Goal: Check status: Check status

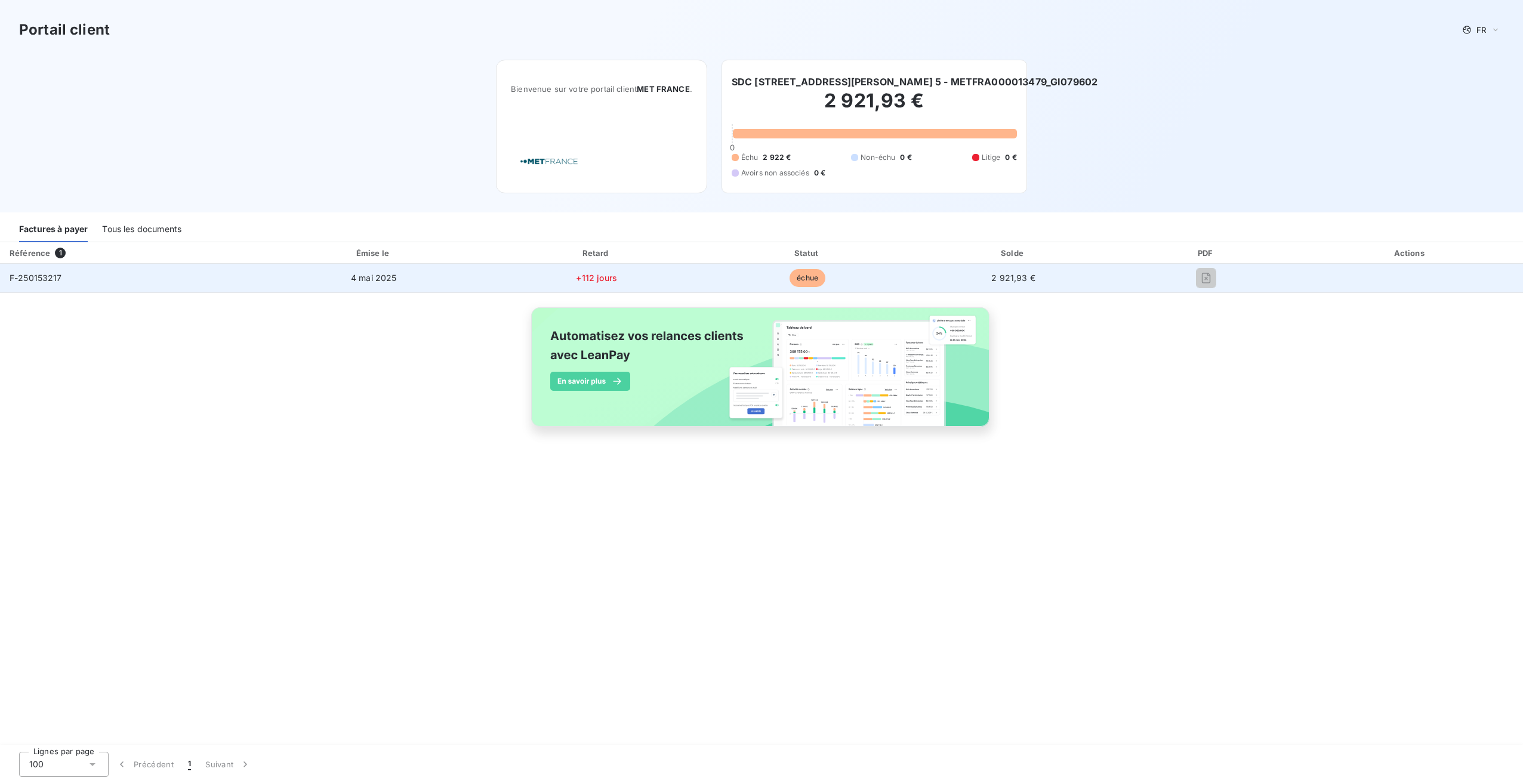
click at [32, 278] on span "F-250153217" at bounding box center [36, 278] width 53 height 10
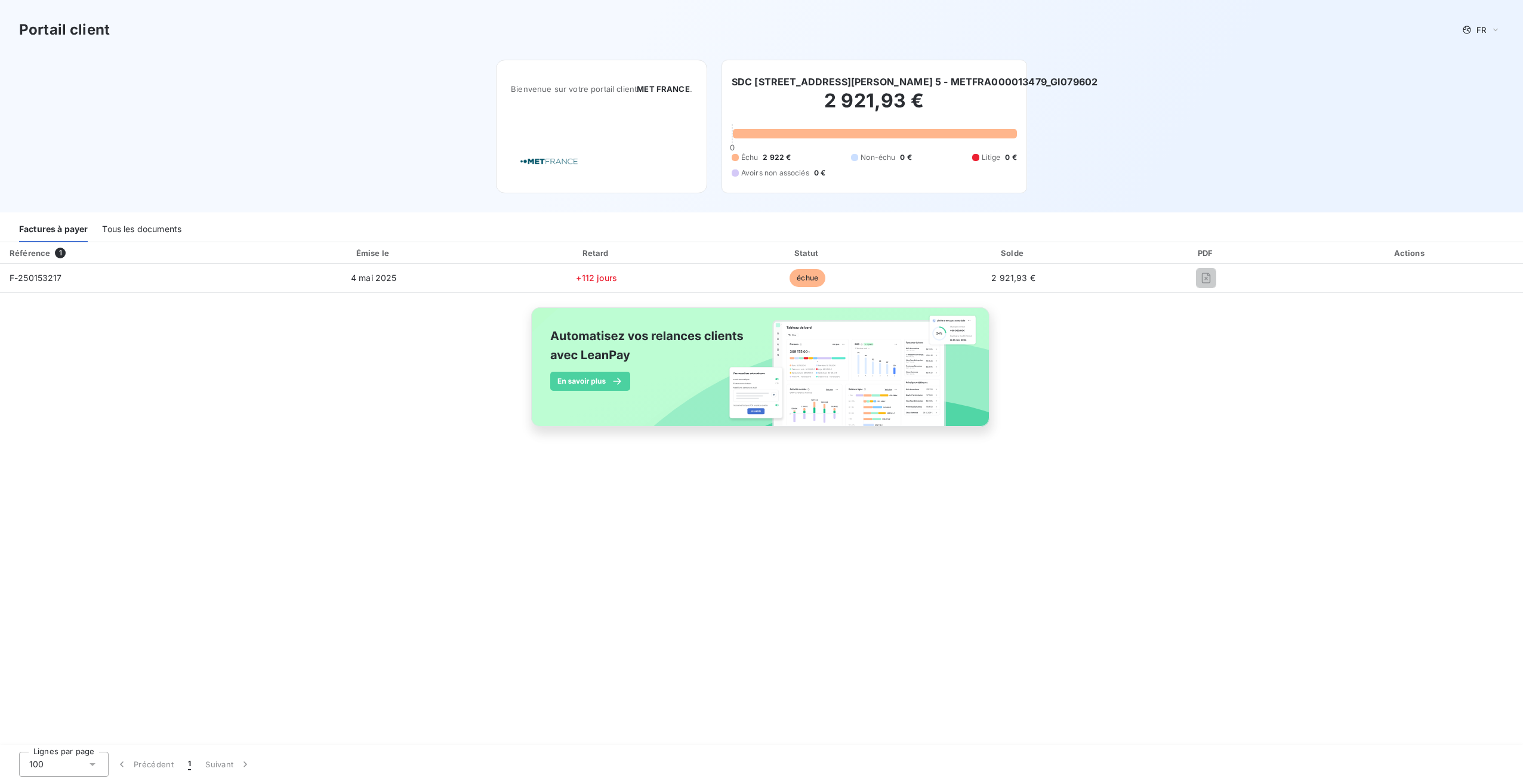
click at [152, 230] on div "Tous les documents" at bounding box center [141, 229] width 79 height 25
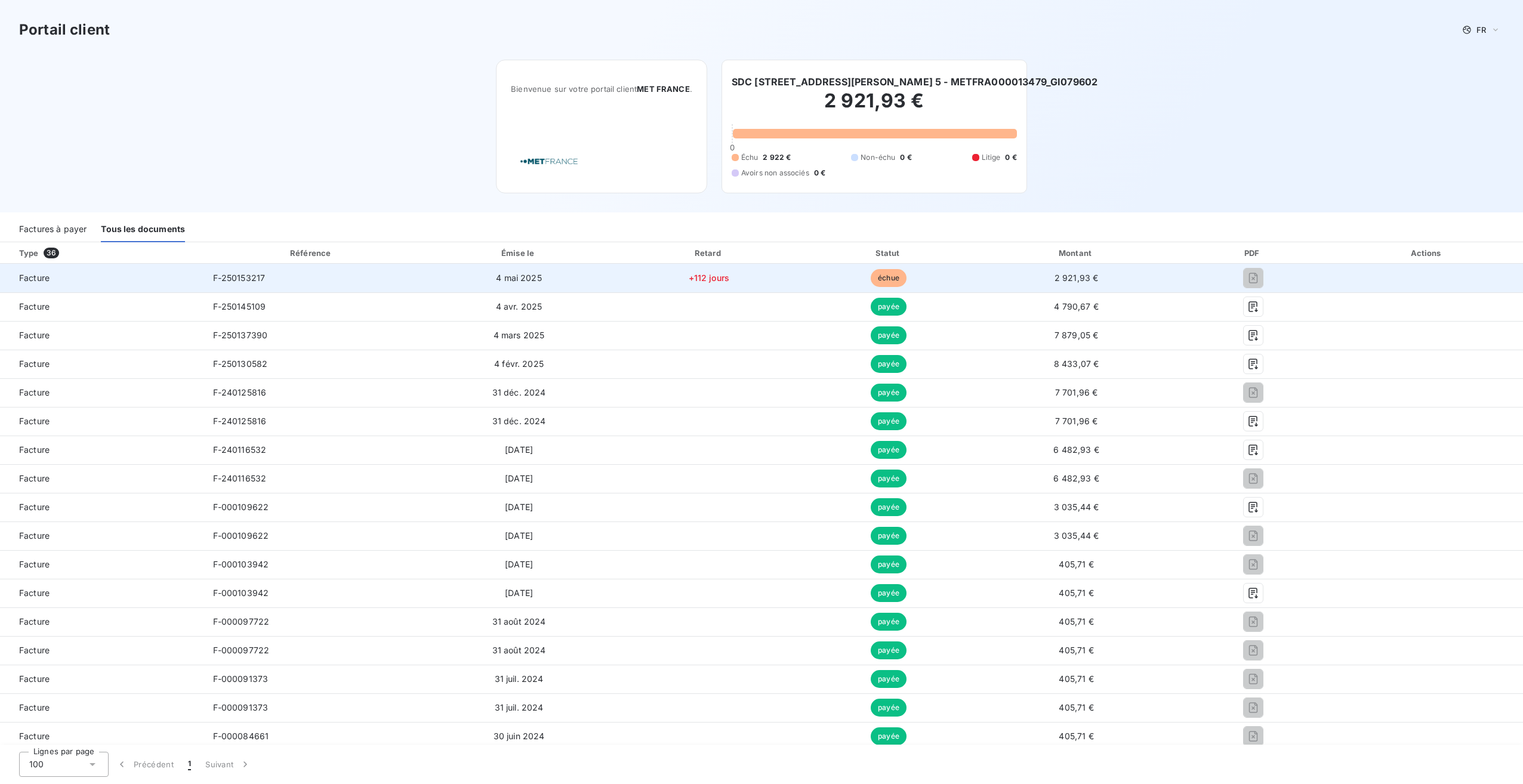
click at [875, 277] on span "échue" at bounding box center [888, 278] width 36 height 18
click at [233, 281] on span "F-250153217" at bounding box center [240, 278] width 53 height 10
click at [28, 279] on span "Facture" at bounding box center [102, 278] width 185 height 12
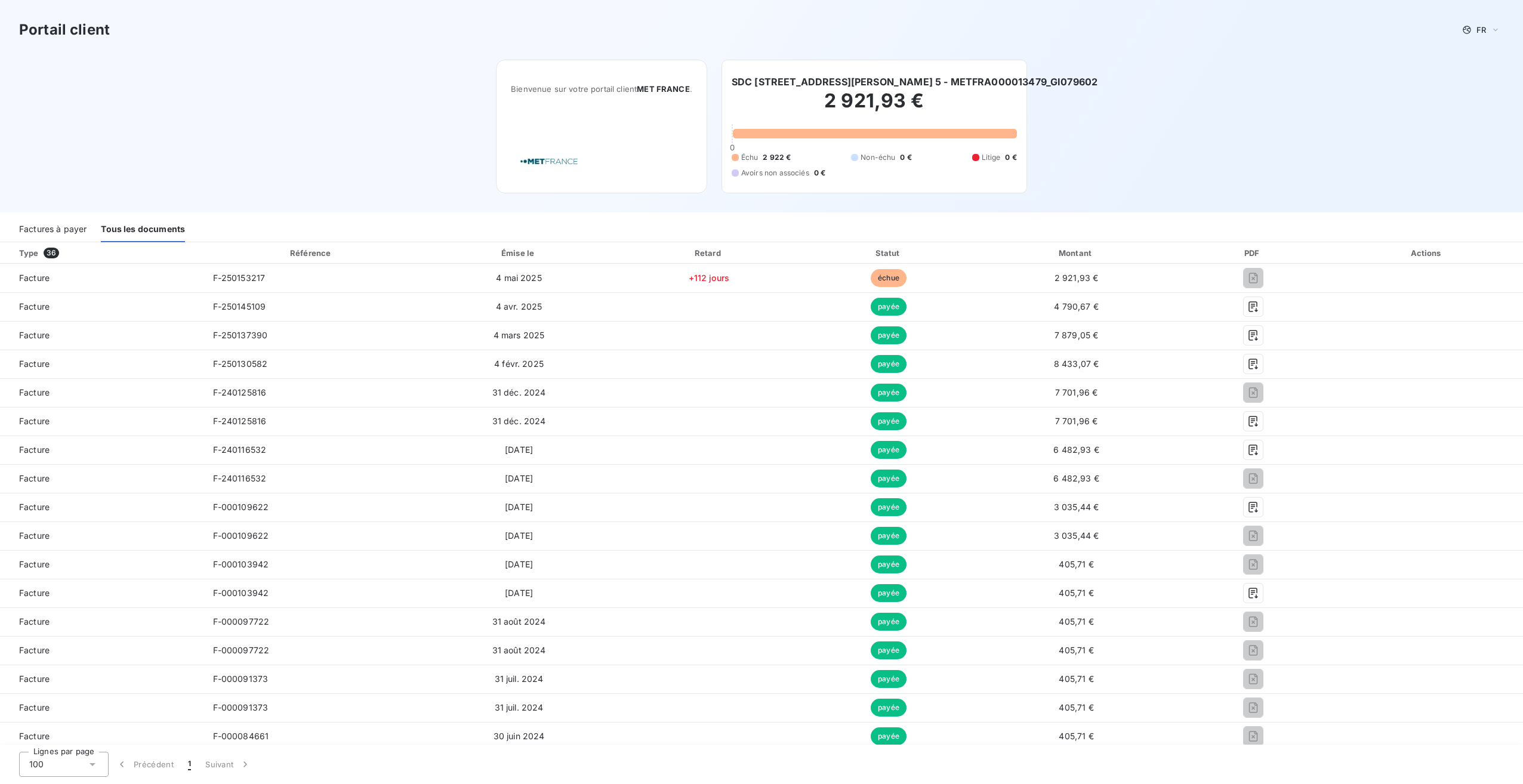
click at [56, 229] on div "Factures à payer" at bounding box center [53, 229] width 67 height 25
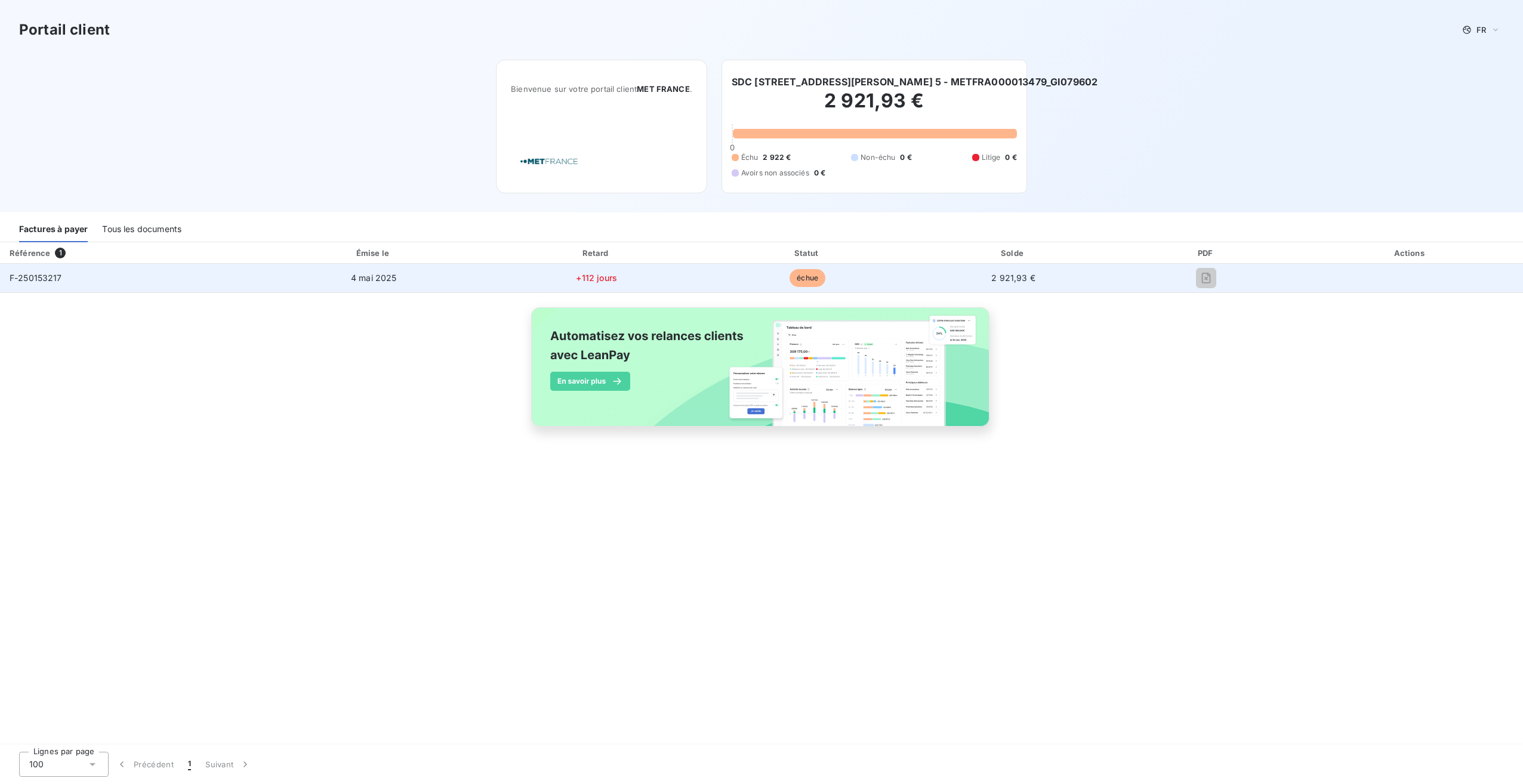
click at [808, 278] on span "échue" at bounding box center [807, 278] width 36 height 18
click at [593, 278] on span "+112 jours" at bounding box center [597, 278] width 41 height 10
drag, startPoint x: 367, startPoint y: 277, endPoint x: 299, endPoint y: 270, distance: 68.4
click at [365, 277] on span "4 mai 2025" at bounding box center [374, 278] width 46 height 10
click at [23, 275] on span "F-250153217" at bounding box center [36, 278] width 53 height 10
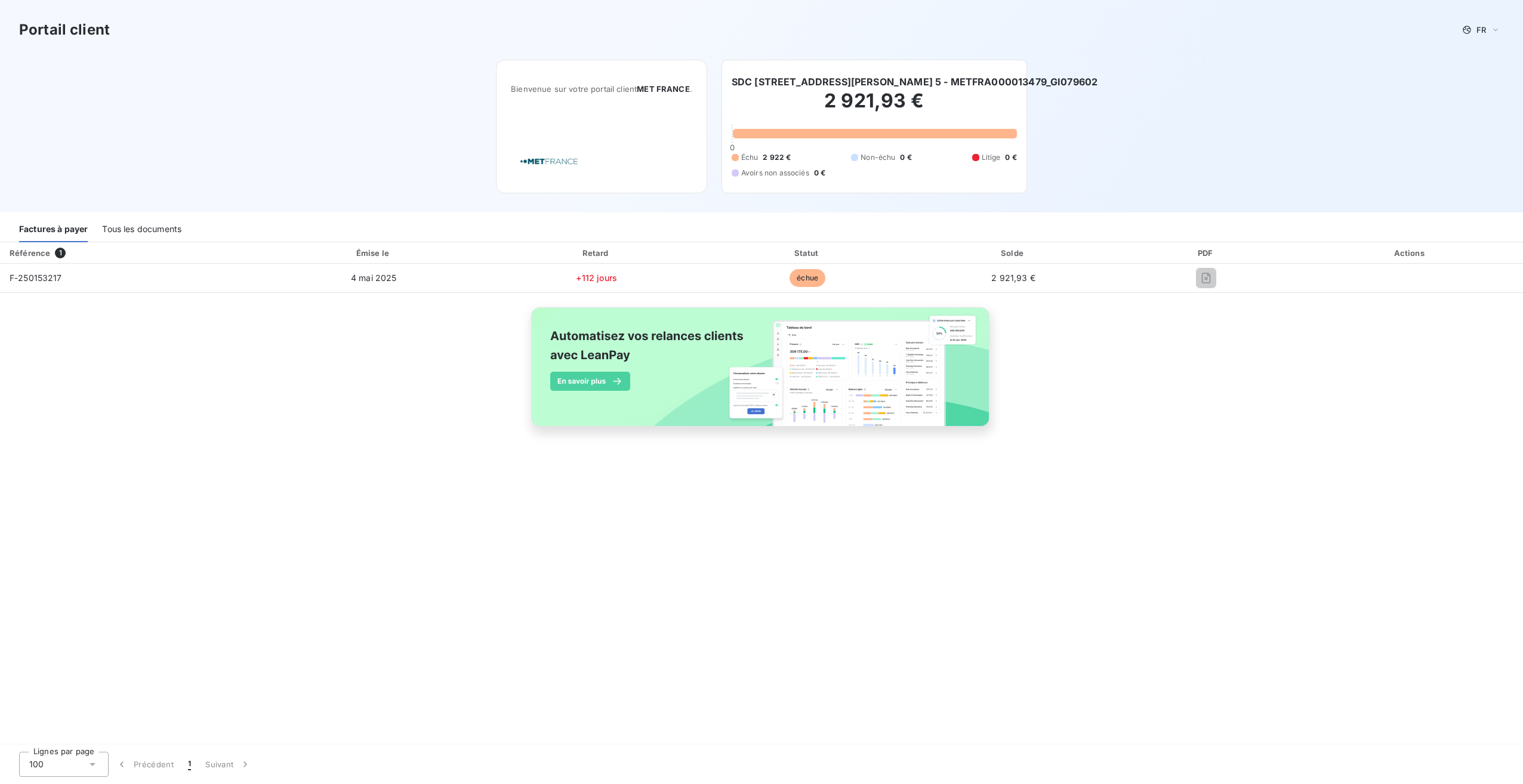
click at [128, 228] on div "Tous les documents" at bounding box center [141, 229] width 79 height 25
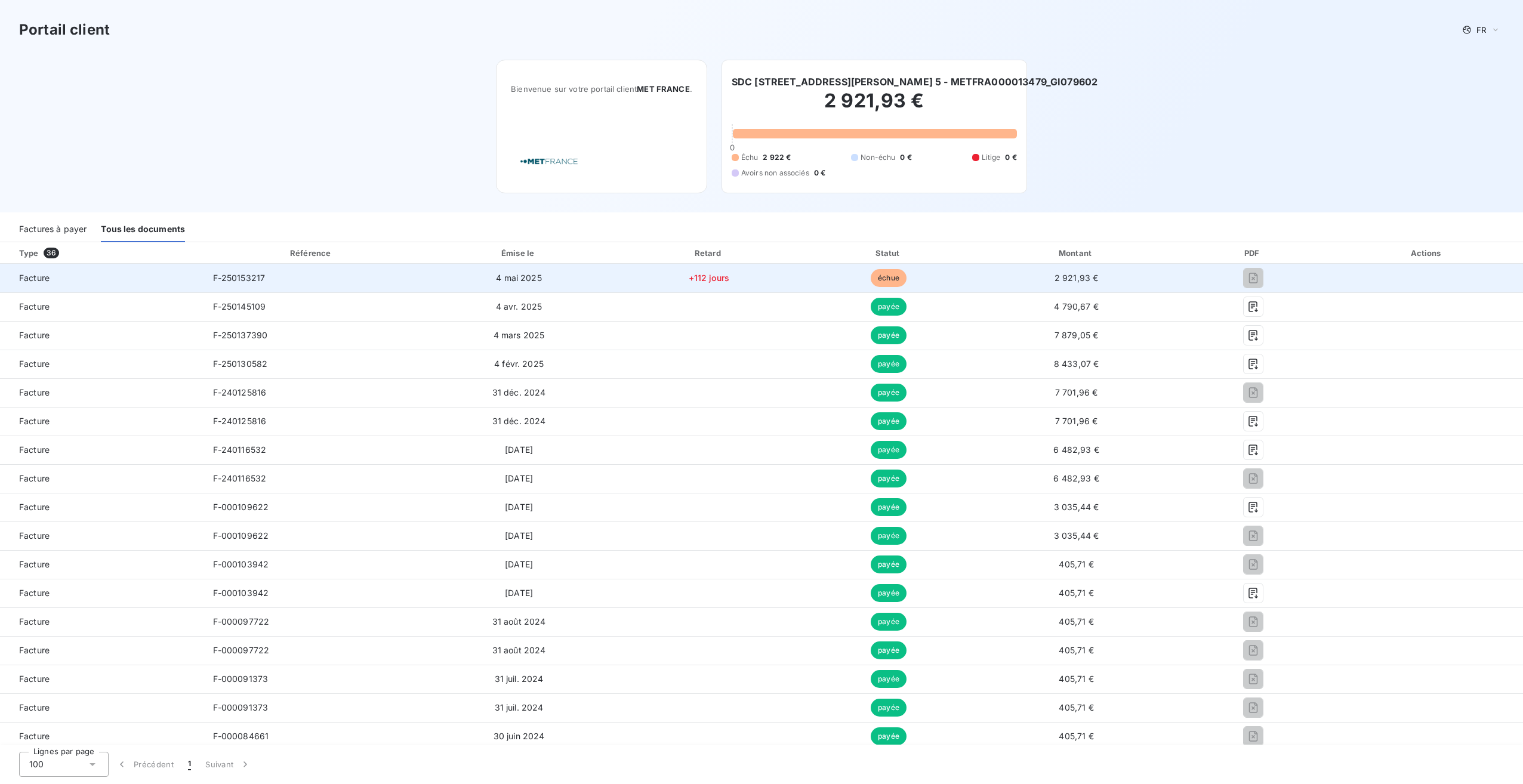
click at [1064, 278] on span "2 921,93 €" at bounding box center [1077, 278] width 44 height 10
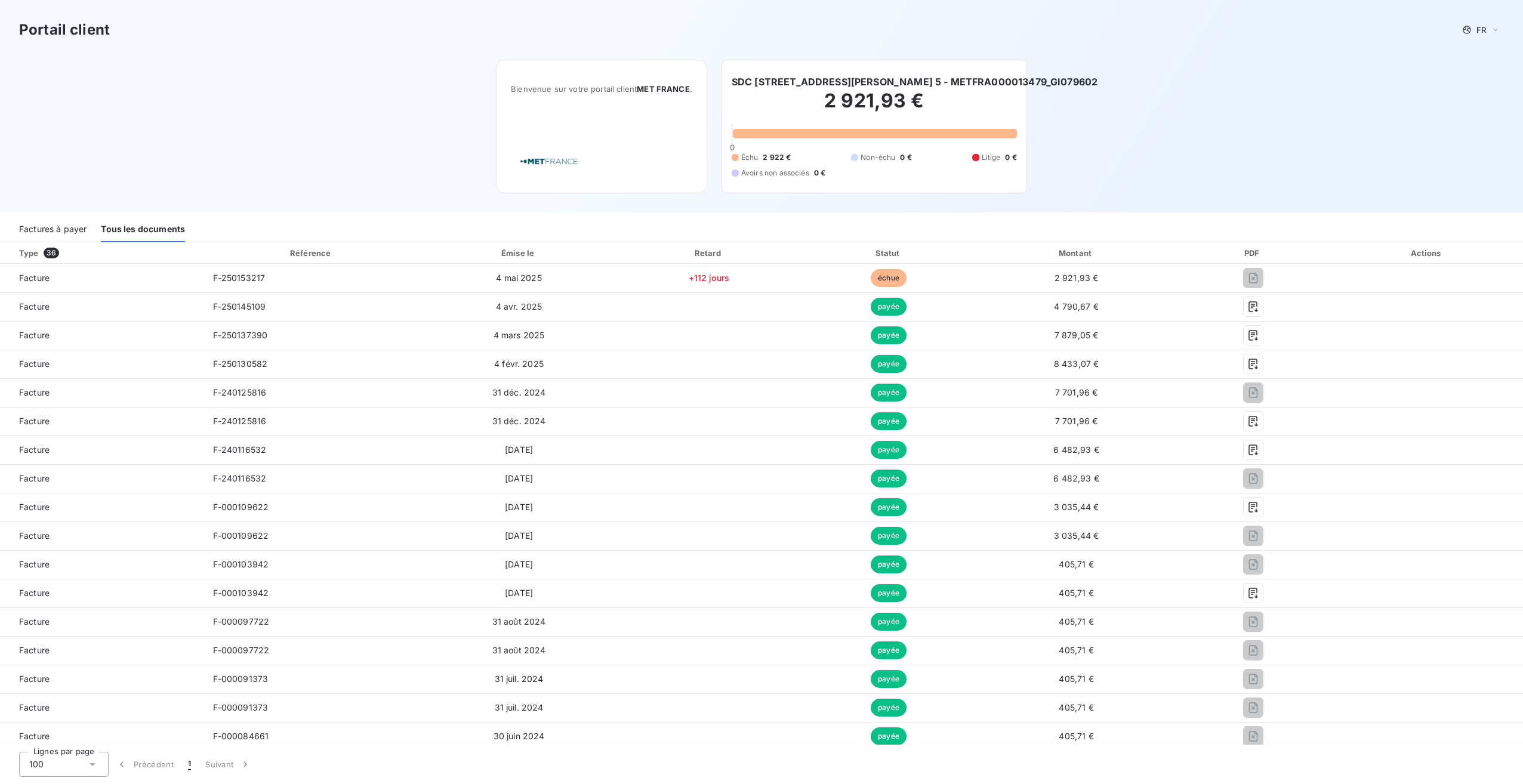
click at [44, 229] on div "Factures à payer" at bounding box center [53, 229] width 67 height 25
